Goal: Book appointment/travel/reservation

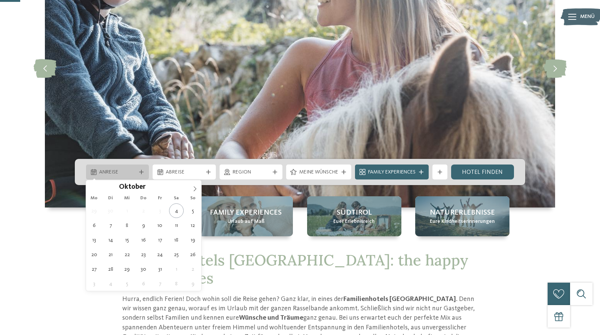
click at [133, 172] on span "Anreise" at bounding box center [117, 172] width 37 height 7
click at [195, 189] on icon at bounding box center [194, 188] width 5 height 5
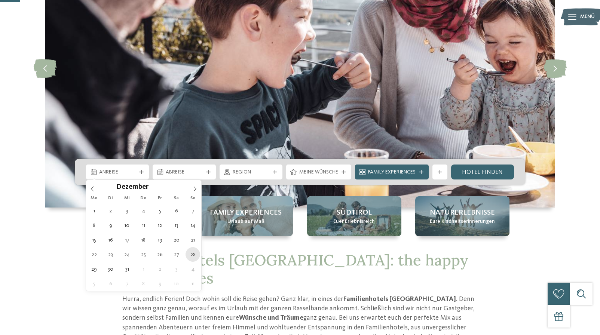
type div "28.12.2025"
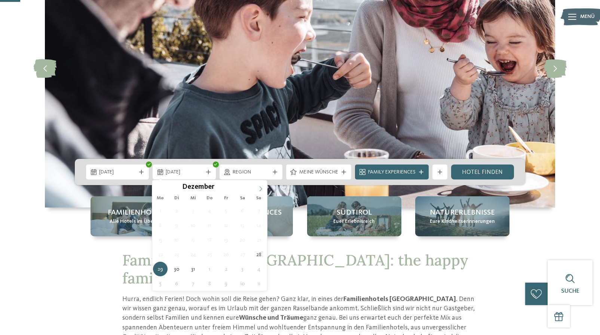
type input "****"
click at [260, 189] on icon at bounding box center [260, 188] width 5 height 5
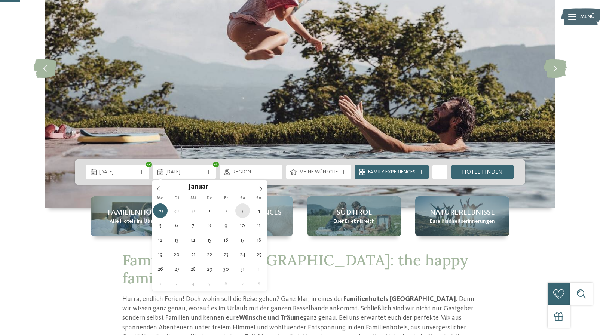
type div "03.01.2026"
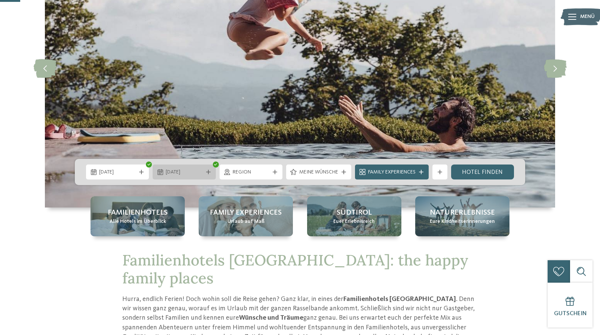
click at [191, 169] on span "03.01.2026" at bounding box center [184, 172] width 37 height 7
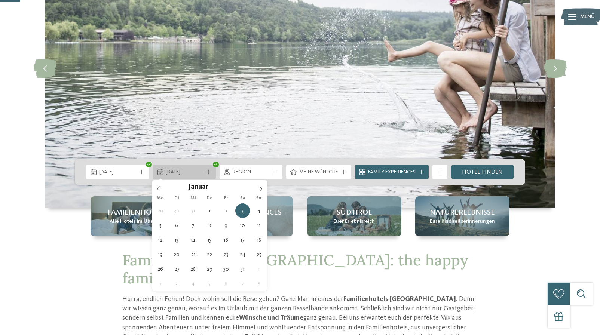
click at [191, 169] on span "03.01.2026" at bounding box center [184, 172] width 37 height 7
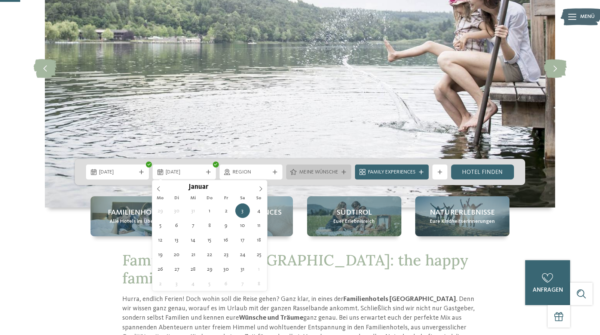
click at [320, 173] on span "Meine Wünsche" at bounding box center [318, 172] width 39 height 7
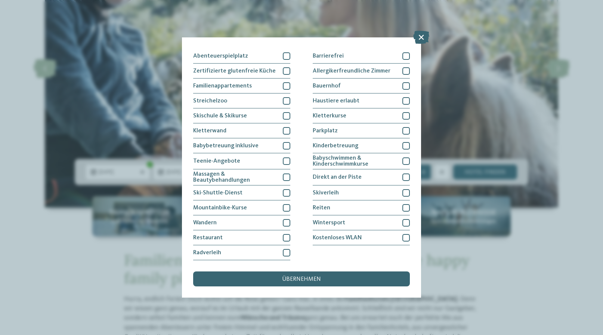
scroll to position [132, 0]
click at [355, 215] on div "Wintersport" at bounding box center [361, 222] width 97 height 15
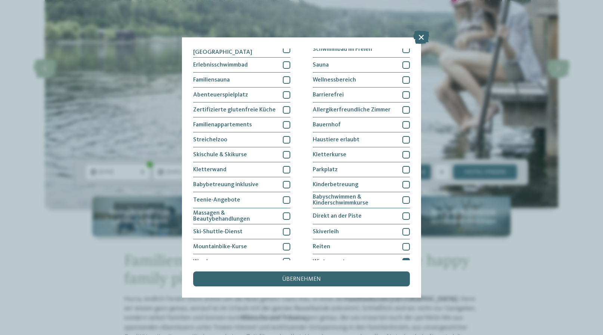
scroll to position [0, 0]
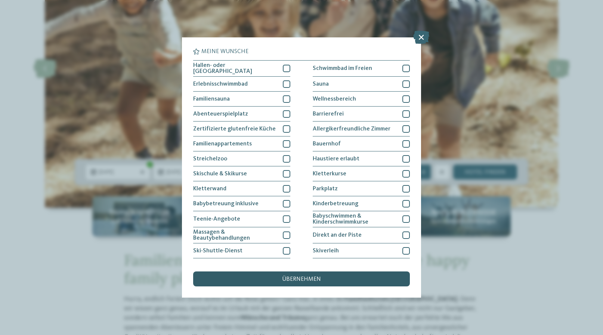
click at [308, 276] on span "übernehmen" at bounding box center [301, 279] width 39 height 6
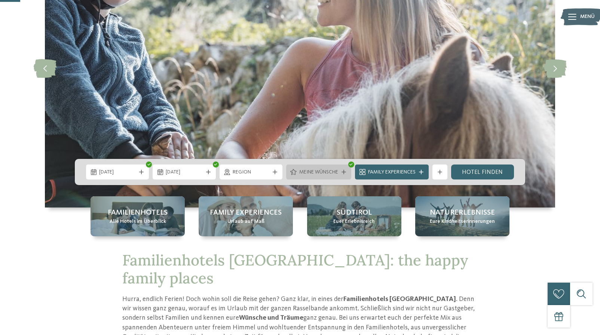
click at [326, 170] on span "Meine Wünsche" at bounding box center [318, 172] width 39 height 7
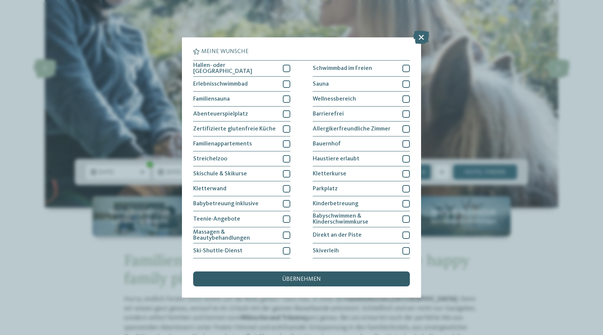
click at [332, 271] on div "übernehmen" at bounding box center [301, 278] width 217 height 15
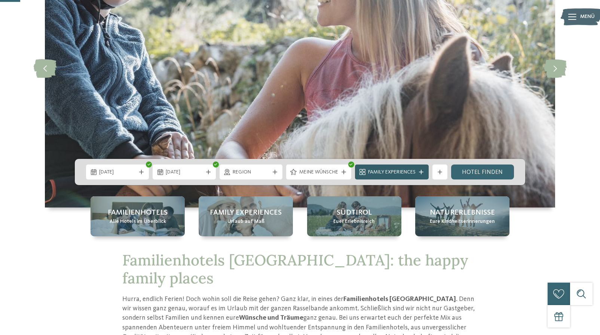
click at [390, 171] on span "Family Experiences" at bounding box center [391, 172] width 47 height 7
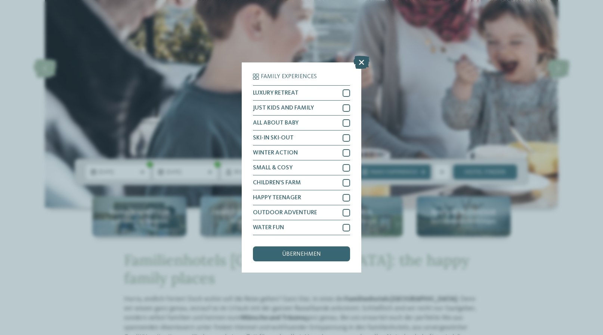
click at [363, 56] on icon at bounding box center [362, 62] width 16 height 13
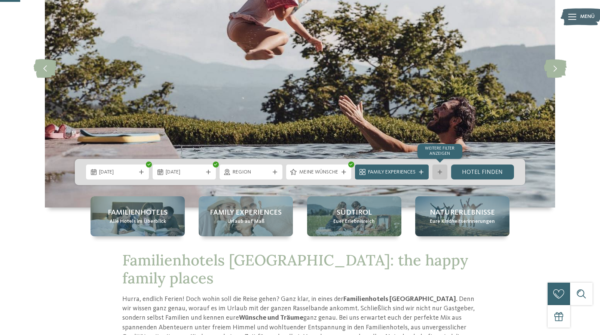
click at [437, 173] on div at bounding box center [439, 172] width 7 height 4
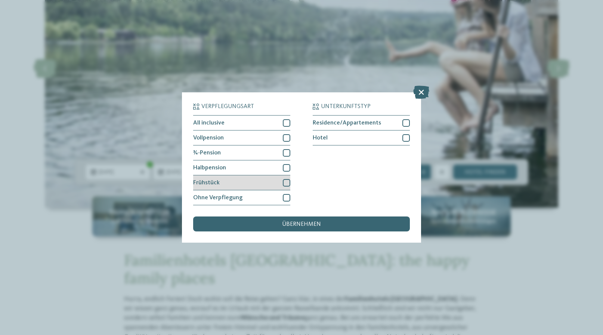
click at [286, 179] on div at bounding box center [286, 182] width 7 height 7
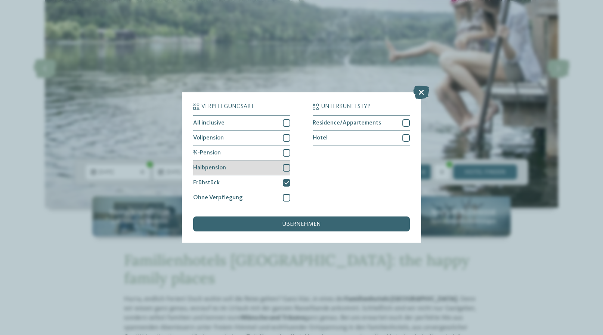
click at [286, 164] on div at bounding box center [286, 167] width 7 height 7
click at [285, 149] on div at bounding box center [286, 152] width 7 height 7
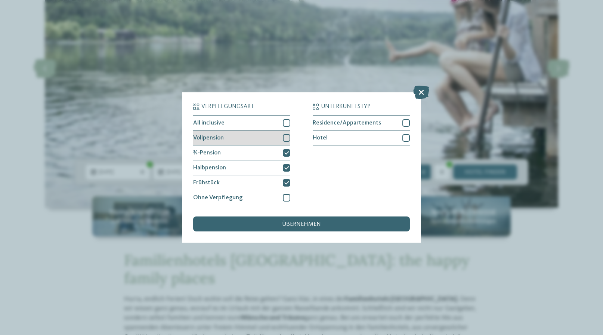
click at [286, 134] on div at bounding box center [286, 137] width 7 height 7
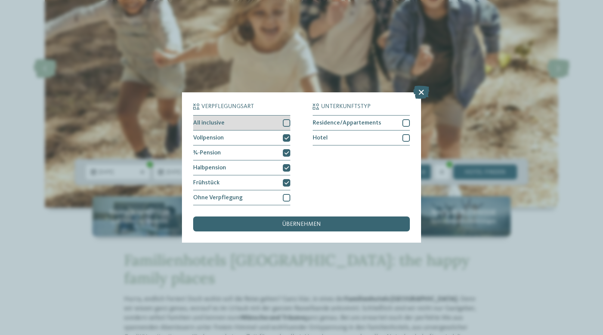
click at [287, 119] on div at bounding box center [286, 122] width 7 height 7
click at [313, 221] on span "übernehmen" at bounding box center [301, 224] width 39 height 6
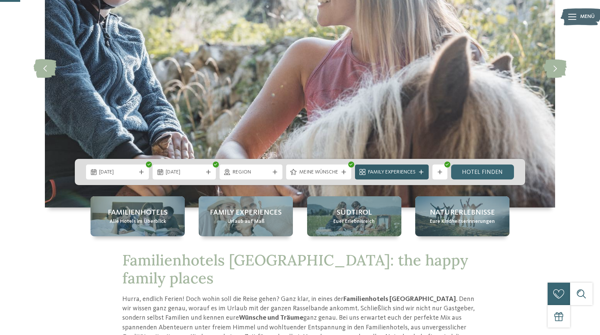
click at [419, 171] on icon at bounding box center [421, 172] width 4 height 4
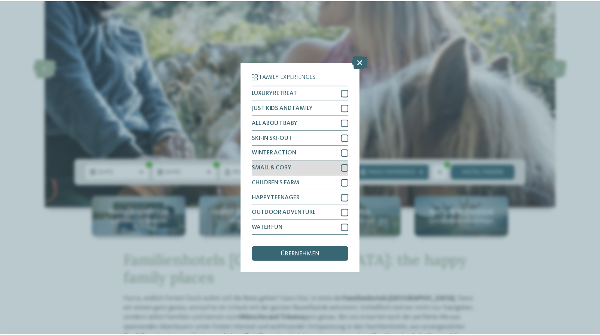
scroll to position [25, 0]
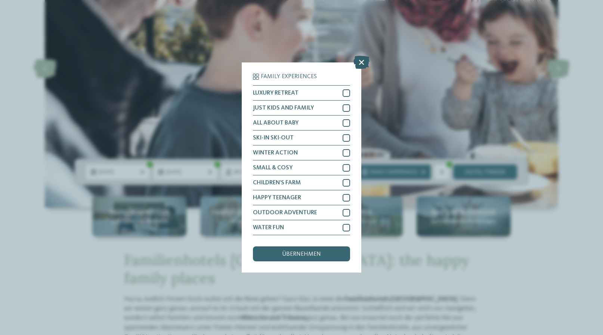
click at [361, 56] on icon at bounding box center [362, 62] width 16 height 13
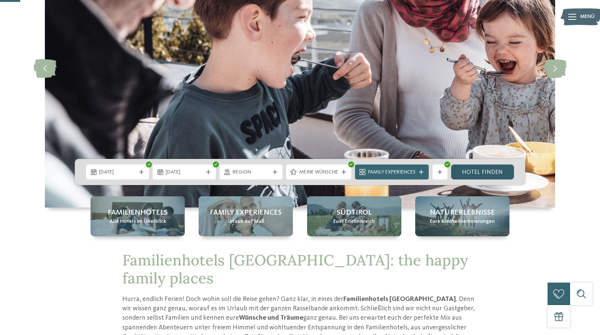
click at [490, 172] on link "Hotel finden" at bounding box center [482, 171] width 63 height 15
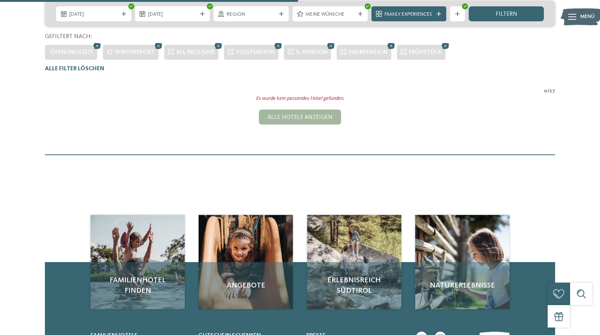
scroll to position [160, 0]
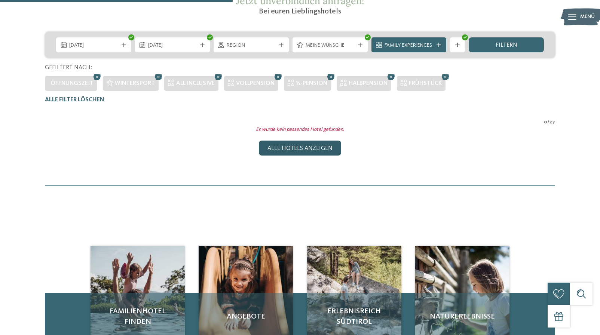
click at [323, 144] on div "Alle Hotels anzeigen" at bounding box center [300, 148] width 82 height 15
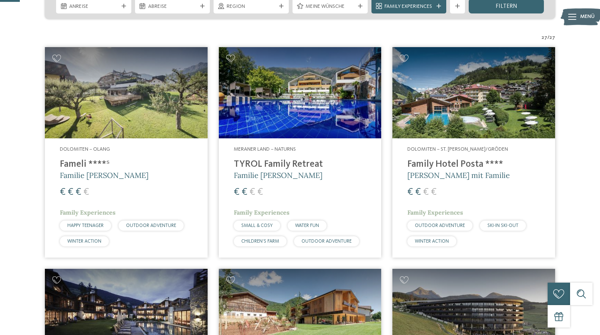
scroll to position [83, 0]
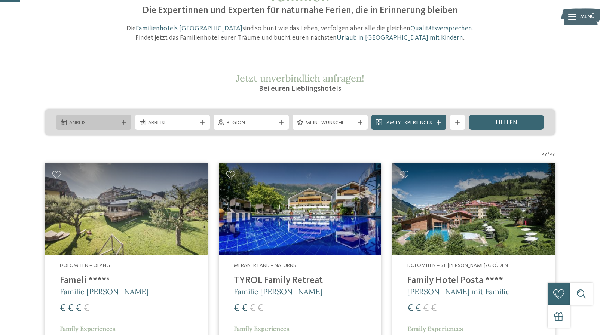
click at [106, 121] on span "Anreise" at bounding box center [93, 122] width 49 height 7
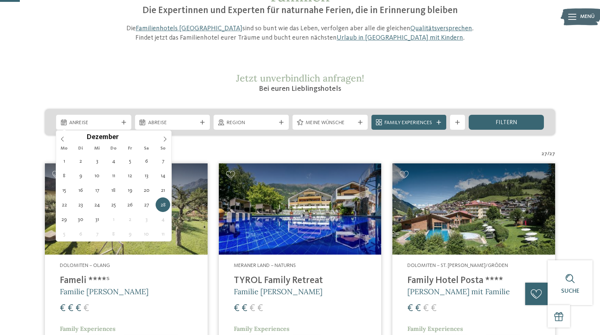
type div "[DATE]"
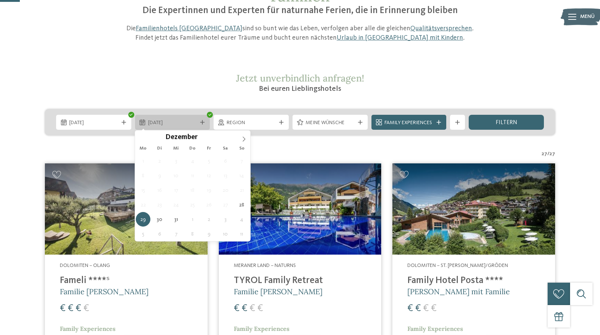
click at [200, 125] on div "[DATE]" at bounding box center [172, 122] width 75 height 15
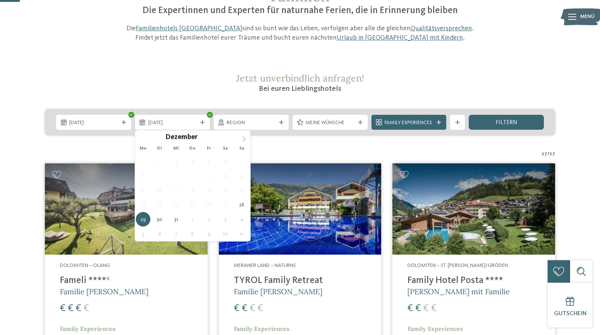
type input "****"
click at [241, 136] on span at bounding box center [243, 136] width 13 height 13
type div "02.01.2026"
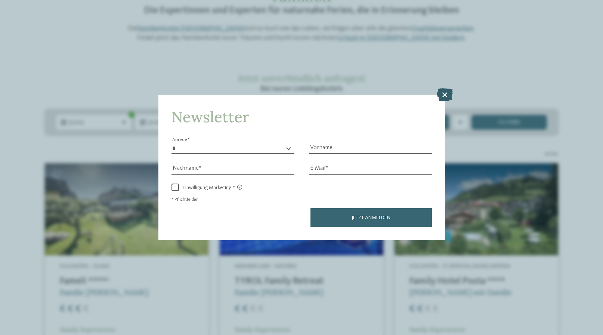
click at [444, 88] on icon at bounding box center [445, 94] width 16 height 13
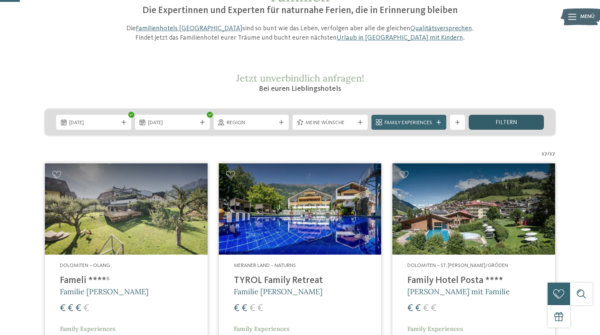
click at [508, 121] on span "filtern" at bounding box center [506, 123] width 22 height 6
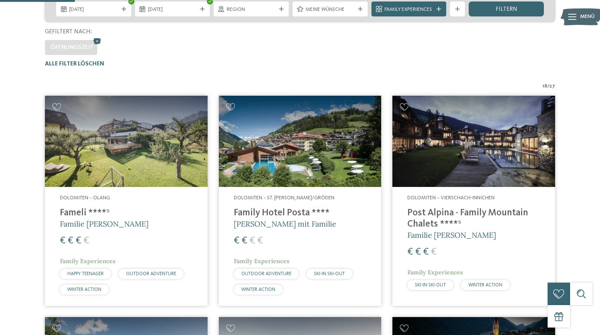
scroll to position [225, 0]
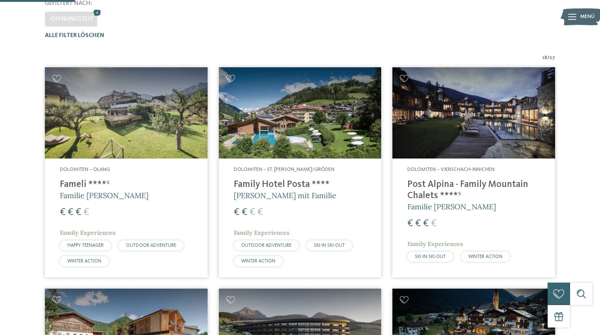
click at [478, 139] on img at bounding box center [473, 112] width 163 height 91
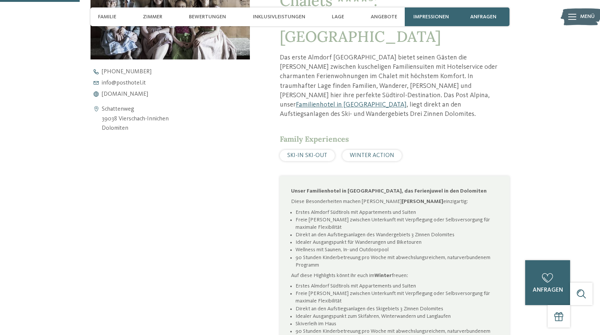
scroll to position [193, 0]
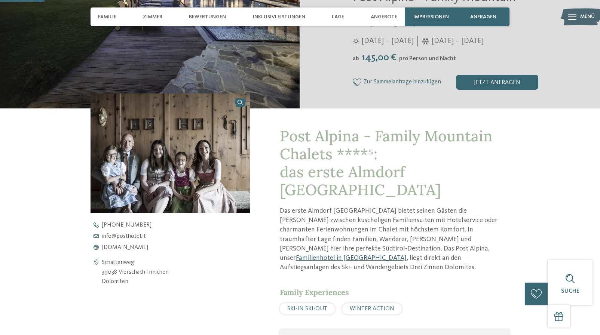
click at [339, 255] on link "Familienhotel in Innichen" at bounding box center [351, 258] width 111 height 7
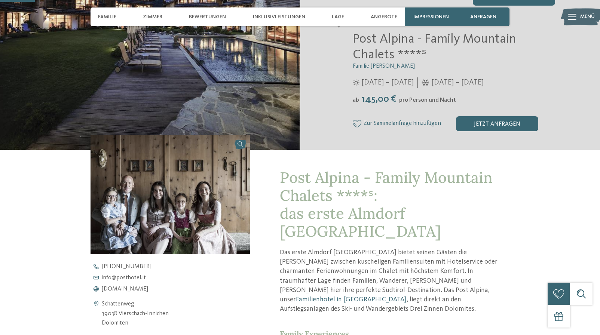
scroll to position [295, 0]
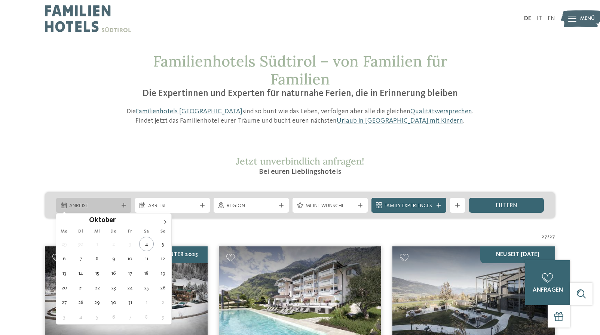
click at [89, 204] on span "Anreise" at bounding box center [93, 205] width 49 height 7
click at [166, 222] on icon at bounding box center [164, 221] width 5 height 5
type div "29.12.2025"
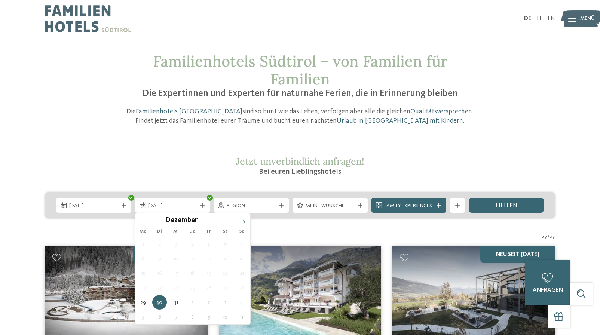
type input "****"
click at [246, 223] on icon at bounding box center [243, 221] width 5 height 5
type div "03.01.2026"
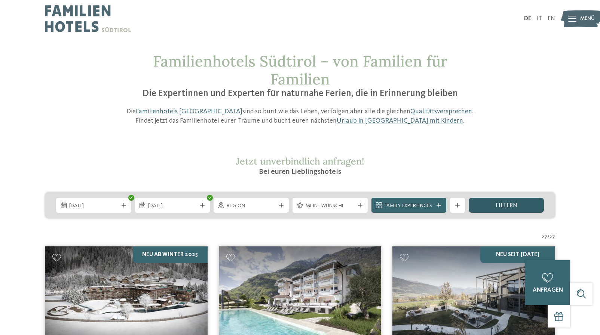
click at [504, 206] on span "filtern" at bounding box center [506, 206] width 22 height 6
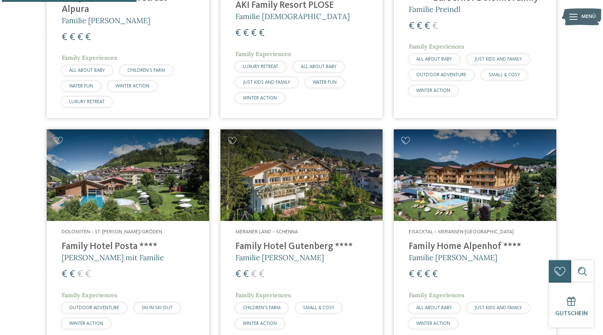
scroll to position [166, 0]
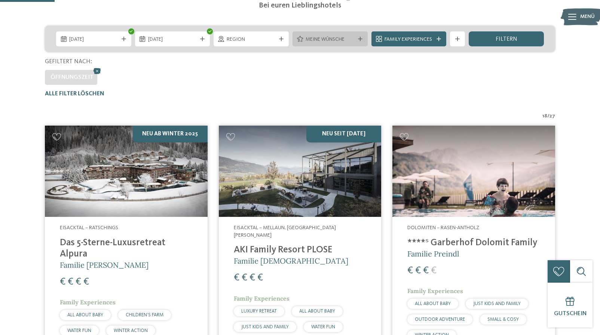
click at [336, 42] on span "Meine Wünsche" at bounding box center [329, 39] width 49 height 7
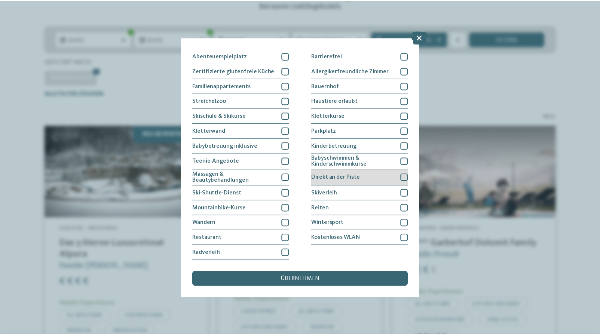
scroll to position [132, 0]
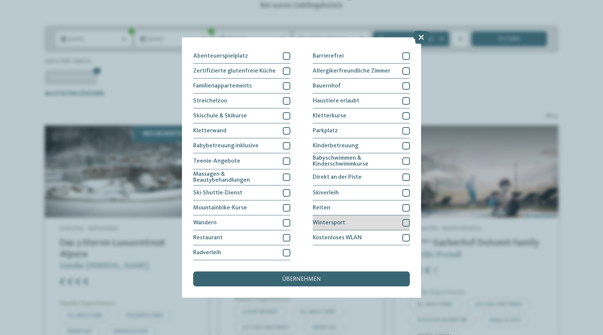
click at [345, 215] on div "Wintersport" at bounding box center [361, 222] width 97 height 15
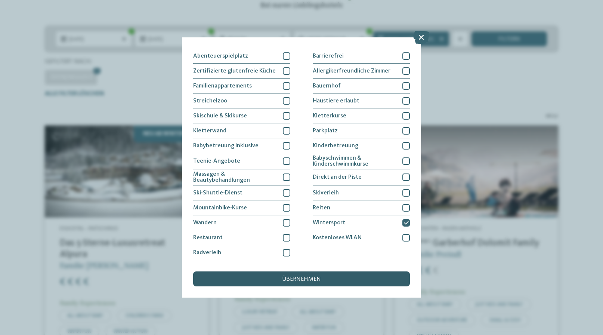
click at [324, 271] on div "übernehmen" at bounding box center [301, 278] width 217 height 15
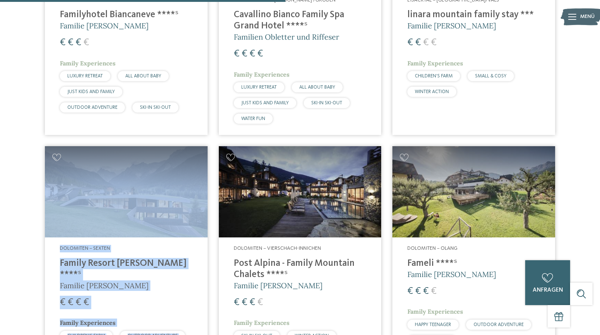
scroll to position [499, 0]
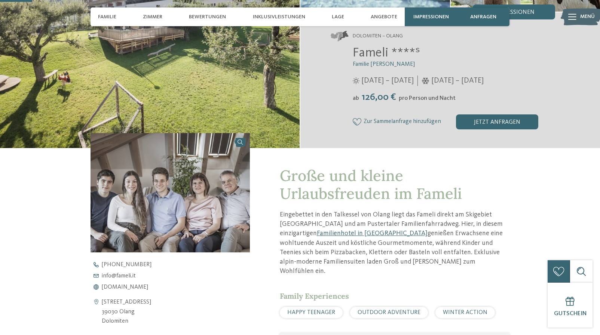
scroll to position [188, 0]
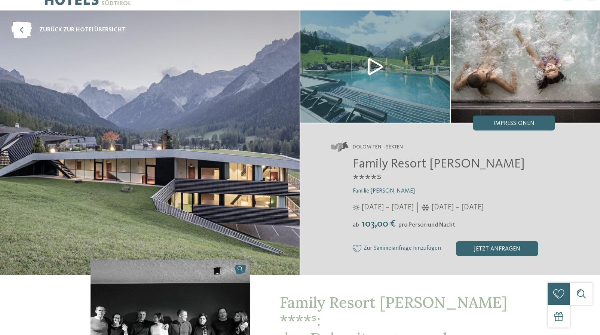
scroll to position [226, 0]
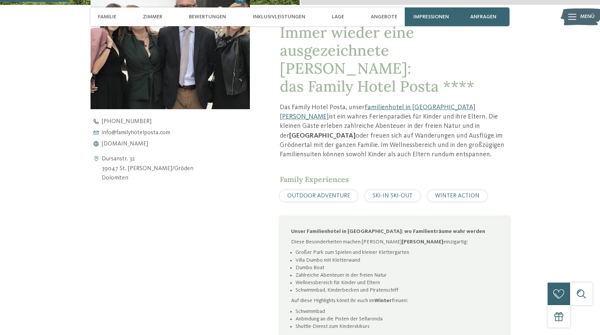
scroll to position [221, 0]
